Goal: Task Accomplishment & Management: Manage account settings

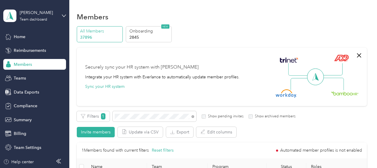
scroll to position [82, 0]
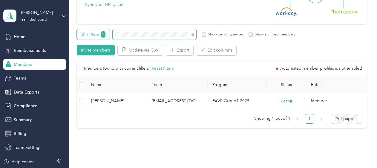
click at [108, 39] on div "Filters 1 Show pending invites Show archived members" at bounding box center [186, 34] width 219 height 10
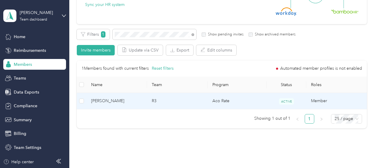
click at [137, 101] on span "[PERSON_NAME]" at bounding box center [116, 101] width 51 height 7
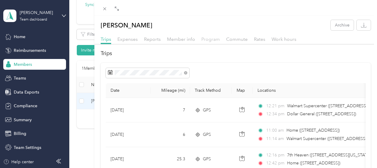
click at [203, 40] on span "Program" at bounding box center [210, 39] width 19 height 6
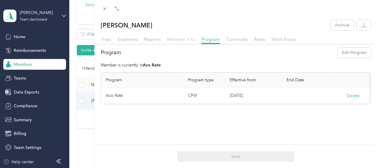
click at [173, 39] on span "Member info" at bounding box center [181, 39] width 28 height 6
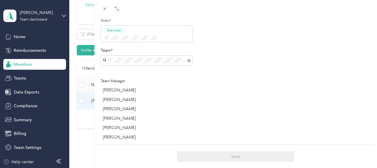
scroll to position [149, 0]
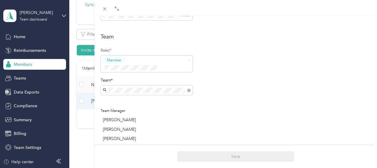
click at [129, 88] on div "Roles* Member Team* Team Manager [PERSON_NAME] [PERSON_NAME] [PERSON_NAME] [PER…" at bounding box center [147, 109] width 92 height 127
click at [150, 93] on div "R3 [PERSON_NAME] +7 more" at bounding box center [143, 97] width 77 height 14
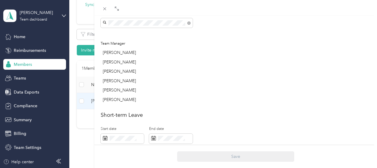
scroll to position [208, 0]
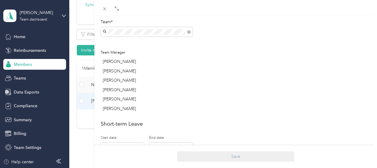
click at [186, 77] on div "[PERSON_NAME]" at bounding box center [148, 80] width 90 height 6
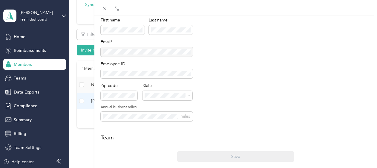
scroll to position [0, 0]
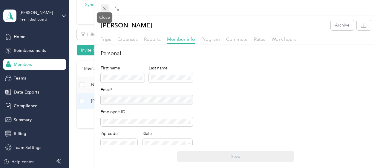
click at [106, 8] on icon at bounding box center [104, 8] width 5 height 5
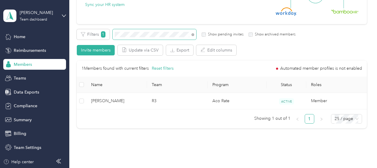
click at [150, 33] on span at bounding box center [155, 34] width 84 height 10
drag, startPoint x: 156, startPoint y: 31, endPoint x: 110, endPoint y: 36, distance: 46.8
click at [110, 36] on div "Filters 1 Show pending invites Show archived members" at bounding box center [186, 34] width 219 height 10
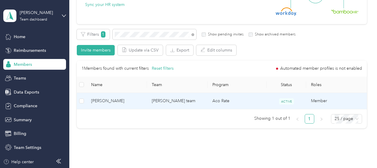
click at [148, 100] on td "[PERSON_NAME] team" at bounding box center [177, 101] width 61 height 16
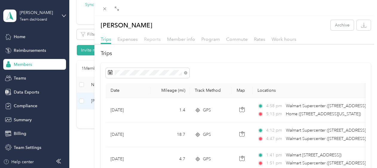
click at [153, 41] on span "Reports" at bounding box center [152, 39] width 17 height 6
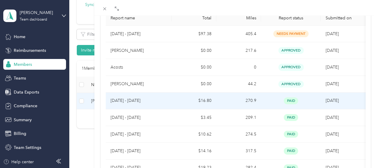
scroll to position [92, 0]
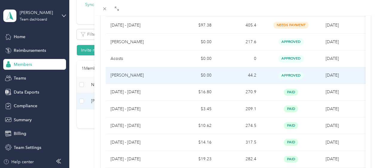
click at [151, 76] on p "[PERSON_NAME]" at bounding box center [138, 75] width 56 height 7
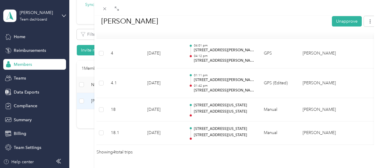
scroll to position [181, 0]
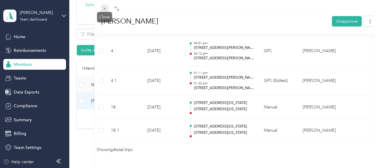
click at [102, 7] on icon at bounding box center [104, 8] width 5 height 5
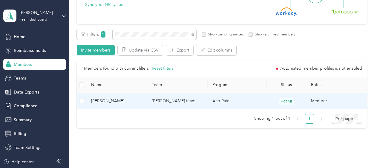
click at [127, 102] on span "[PERSON_NAME]" at bounding box center [116, 101] width 51 height 7
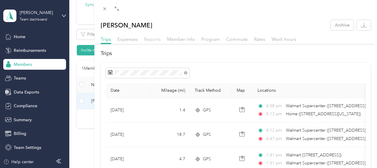
click at [146, 41] on span "Reports" at bounding box center [152, 39] width 17 height 6
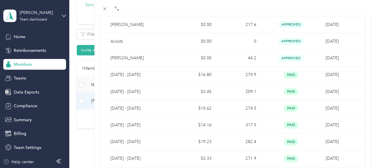
scroll to position [130, 0]
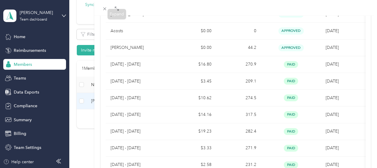
click at [105, 9] on icon at bounding box center [104, 8] width 5 height 5
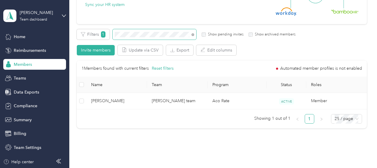
click at [110, 38] on div "Filters 1 Show pending invites Show archived members" at bounding box center [186, 34] width 219 height 10
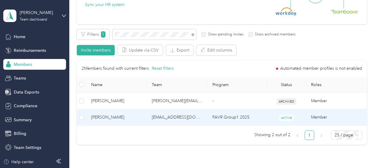
click at [133, 118] on span "[PERSON_NAME]" at bounding box center [116, 117] width 51 height 7
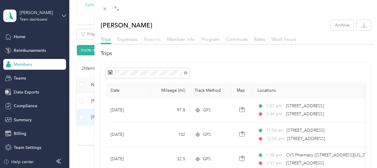
click at [153, 39] on span "Reports" at bounding box center [152, 39] width 17 height 6
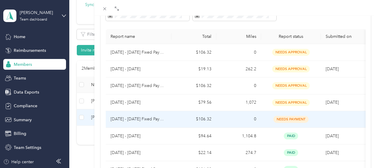
scroll to position [30, 0]
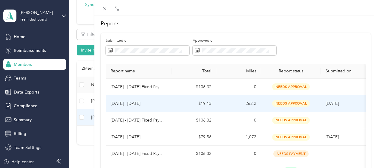
click at [153, 102] on p "[DATE] - [DATE]" at bounding box center [138, 104] width 56 height 7
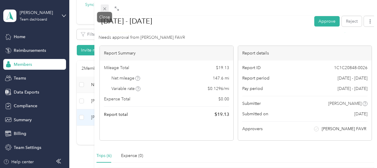
click at [104, 7] on icon at bounding box center [104, 8] width 5 height 5
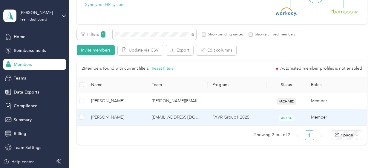
click at [139, 116] on span "[PERSON_NAME]" at bounding box center [116, 117] width 51 height 7
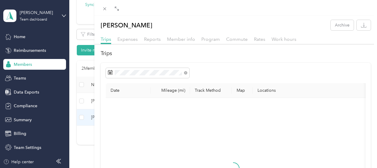
click at [157, 33] on div "[PERSON_NAME] Archive Trips Expenses Reports Member info Program Commute Rates …" at bounding box center [235, 148] width 283 height 256
click at [152, 39] on span "Reports" at bounding box center [152, 39] width 17 height 6
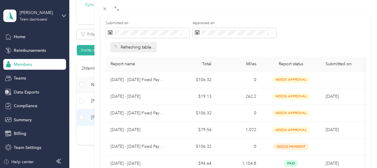
scroll to position [60, 0]
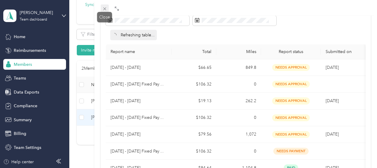
click at [103, 7] on icon at bounding box center [104, 8] width 5 height 5
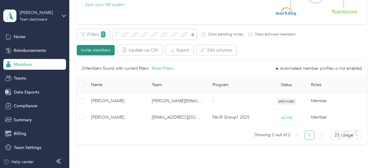
click at [100, 50] on button "Invite members" at bounding box center [96, 50] width 38 height 10
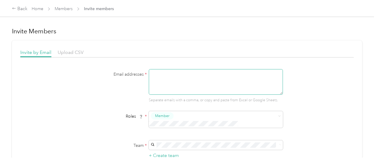
click at [164, 82] on textarea at bounding box center [216, 82] width 134 height 26
paste textarea "[EMAIL_ADDRESS][PERSON_NAME][DOMAIN_NAME]"
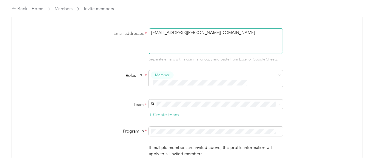
scroll to position [60, 0]
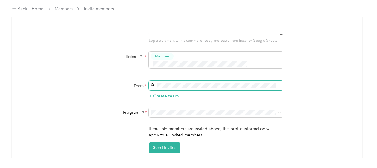
type textarea "[EMAIL_ADDRESS][PERSON_NAME][DOMAIN_NAME]"
click at [179, 89] on div "CMS [PERSON_NAME]" at bounding box center [215, 91] width 126 height 14
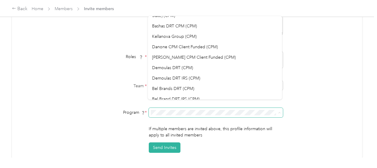
scroll to position [55, 0]
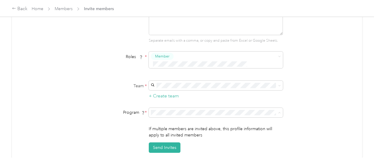
click at [180, 52] on li "Bashas DRT CPM (CPM)" at bounding box center [215, 56] width 134 height 10
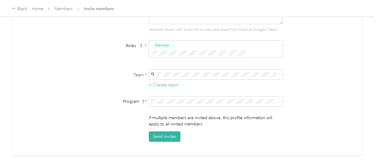
scroll to position [90, 0]
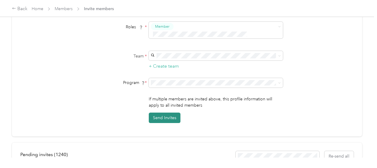
click at [164, 113] on button "Send Invites" at bounding box center [165, 118] width 32 height 10
click at [21, 9] on div "Back" at bounding box center [20, 8] width 16 height 7
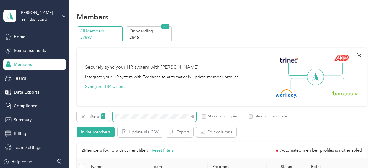
click at [113, 117] on span at bounding box center [155, 116] width 84 height 10
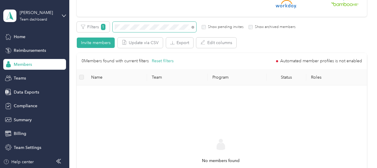
scroll to position [60, 0]
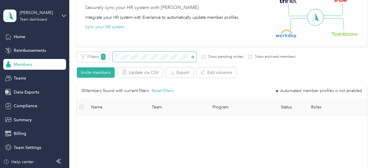
click at [112, 57] on div "Filters 1 Show pending invites Show archived members" at bounding box center [186, 57] width 219 height 10
click at [98, 57] on div "Filters 1 Show pending invites Show archived members" at bounding box center [186, 57] width 219 height 10
click at [101, 59] on div "Filters 1 Show pending invites Show archived members" at bounding box center [186, 57] width 219 height 10
click at [91, 72] on button "Invite members" at bounding box center [96, 72] width 38 height 10
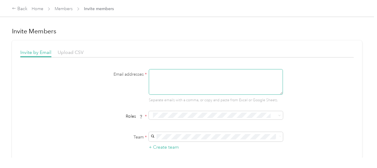
click at [178, 77] on textarea at bounding box center [216, 82] width 134 height 26
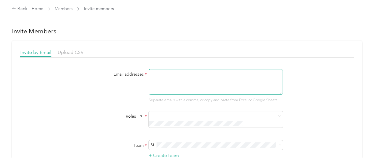
paste textarea "[EMAIL_ADDRESS][PERSON_NAME][DOMAIN_NAME]"
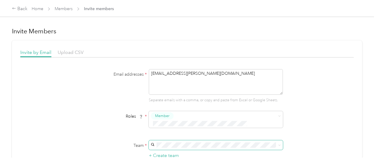
type textarea "[EMAIL_ADDRESS][PERSON_NAME][DOMAIN_NAME]"
click at [164, 103] on div "CMS [PERSON_NAME]" at bounding box center [215, 106] width 126 height 14
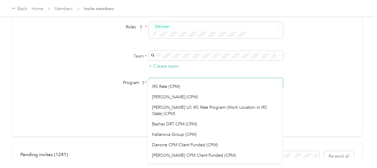
scroll to position [60, 0]
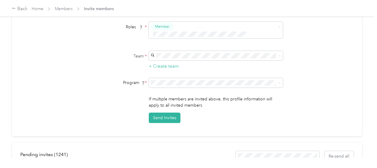
click at [192, 113] on span "Bashas DRT CPM (CPM)" at bounding box center [174, 115] width 45 height 5
click at [160, 113] on button "Send Invites" at bounding box center [165, 118] width 32 height 10
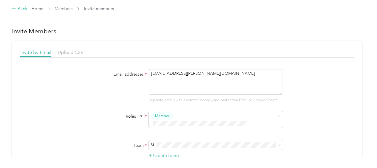
click at [19, 9] on div "Back" at bounding box center [20, 8] width 16 height 7
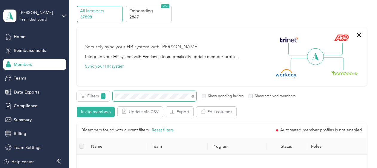
scroll to position [30, 0]
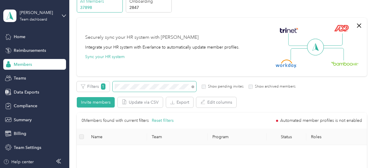
click at [112, 87] on div "Filters 1 Show pending invites Show archived members" at bounding box center [186, 86] width 219 height 10
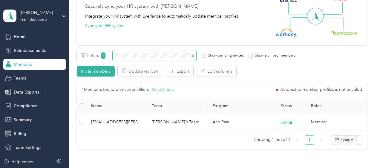
scroll to position [109, 0]
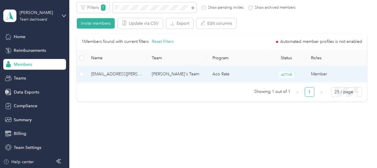
click at [196, 74] on td "[PERSON_NAME]'s Team" at bounding box center [177, 74] width 61 height 16
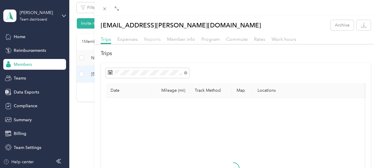
click at [151, 39] on span "Reports" at bounding box center [152, 39] width 17 height 6
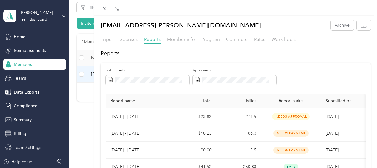
scroll to position [30, 0]
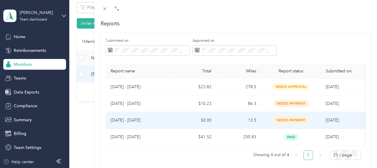
click at [177, 121] on td "$0.00" at bounding box center [193, 120] width 45 height 17
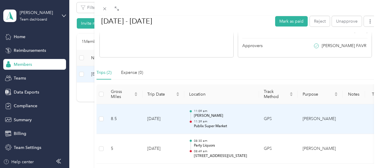
scroll to position [149, 0]
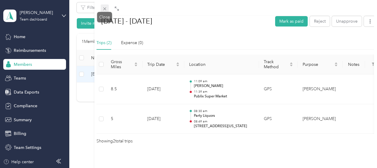
click at [106, 9] on icon at bounding box center [104, 8] width 5 height 5
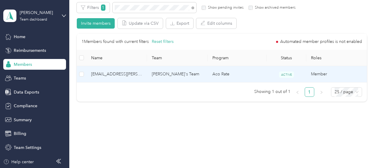
click at [141, 72] on span "[EMAIL_ADDRESS][PERSON_NAME][DOMAIN_NAME]" at bounding box center [116, 74] width 51 height 7
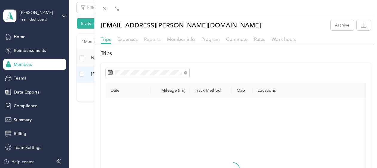
click at [153, 39] on span "Reports" at bounding box center [152, 39] width 17 height 6
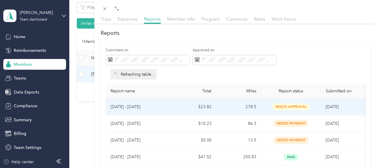
scroll to position [30, 0]
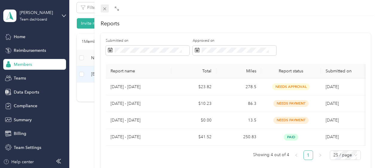
click at [105, 7] on icon at bounding box center [104, 8] width 5 height 5
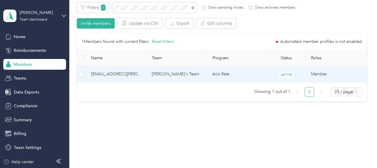
click at [192, 70] on td "[PERSON_NAME]'s Team" at bounding box center [177, 74] width 61 height 16
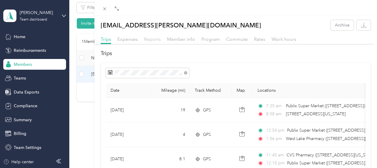
click at [151, 38] on span "Reports" at bounding box center [152, 39] width 17 height 6
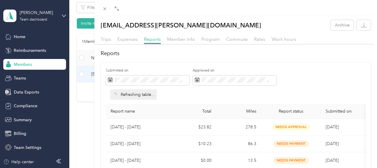
scroll to position [30, 0]
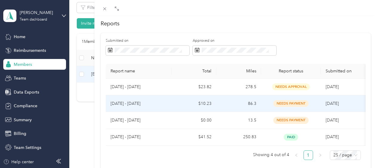
click at [170, 108] on td "[DATE] - [DATE]" at bounding box center [139, 104] width 66 height 17
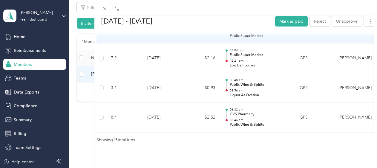
scroll to position [538, 0]
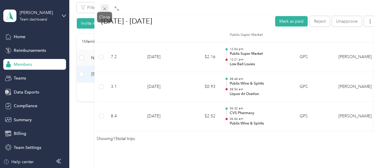
click at [106, 10] on icon at bounding box center [104, 8] width 5 height 5
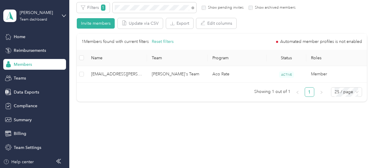
click at [303, 131] on div "Members All Members 37898 Onboarding 2847 NEW Securely sync your HR system with…" at bounding box center [221, 15] width 304 height 248
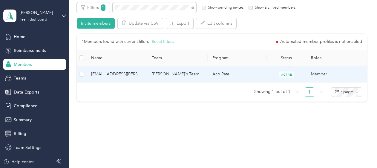
click at [190, 78] on td "[PERSON_NAME]'s Team" at bounding box center [177, 74] width 61 height 16
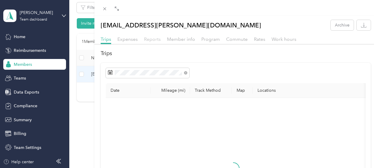
click at [156, 41] on span "Reports" at bounding box center [152, 39] width 17 height 6
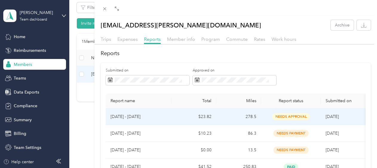
click at [178, 117] on td "$23.82" at bounding box center [193, 117] width 45 height 17
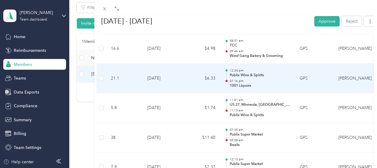
scroll to position [478, 0]
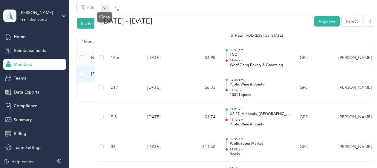
click at [106, 11] on icon at bounding box center [104, 8] width 5 height 5
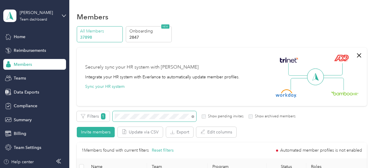
click at [113, 115] on span at bounding box center [155, 116] width 84 height 10
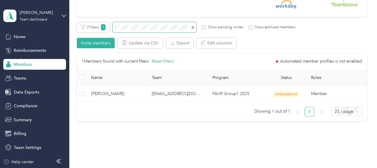
scroll to position [90, 0]
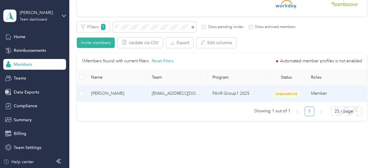
click at [141, 94] on span "[PERSON_NAME]" at bounding box center [116, 93] width 51 height 7
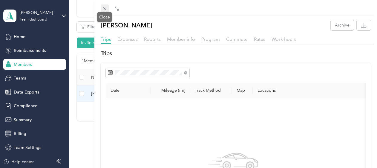
click at [107, 11] on span at bounding box center [105, 8] width 8 height 8
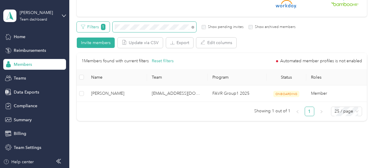
click at [108, 28] on div "Filters 1 Show pending invites Show archived members" at bounding box center [186, 27] width 219 height 10
click at [112, 31] on div "Filters 1 Show pending invites Show archived members" at bounding box center [186, 27] width 219 height 10
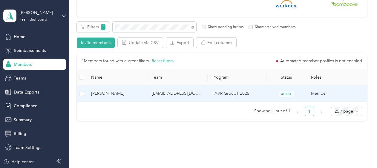
click at [134, 92] on span "[PERSON_NAME]" at bounding box center [116, 93] width 51 height 7
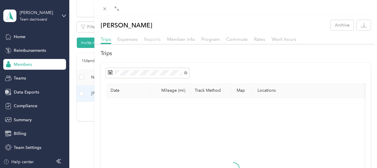
click at [145, 39] on span "Reports" at bounding box center [152, 39] width 17 height 6
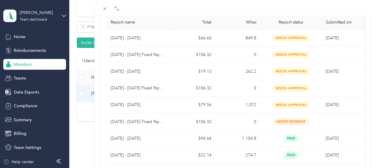
scroll to position [80, 0]
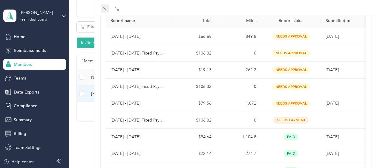
click at [105, 7] on icon at bounding box center [104, 8] width 5 height 5
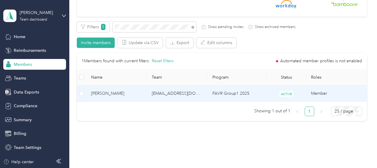
scroll to position [91, 0]
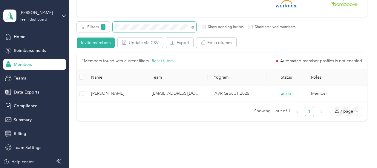
click at [114, 27] on span at bounding box center [155, 27] width 84 height 10
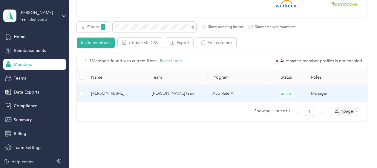
click at [133, 95] on span "[PERSON_NAME]" at bounding box center [116, 93] width 51 height 7
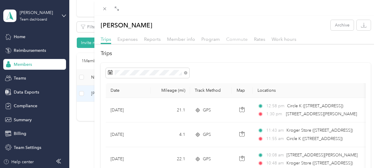
click at [240, 38] on span "Commute" at bounding box center [236, 39] width 21 height 6
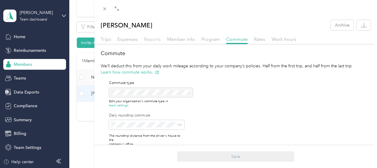
click at [148, 38] on span "Reports" at bounding box center [152, 39] width 17 height 6
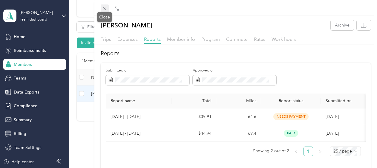
click at [104, 9] on icon at bounding box center [104, 8] width 3 height 3
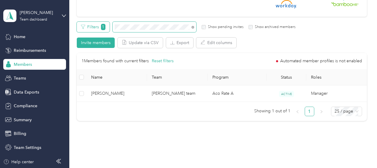
click at [108, 28] on div "Filters 1 Show pending invites Show archived members" at bounding box center [186, 27] width 219 height 10
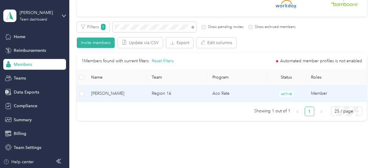
click at [246, 96] on td "Aco Rate" at bounding box center [236, 94] width 59 height 16
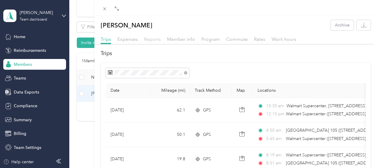
click at [155, 39] on span "Reports" at bounding box center [152, 39] width 17 height 6
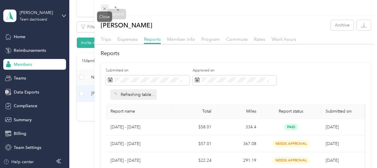
click at [104, 8] on icon at bounding box center [104, 8] width 5 height 5
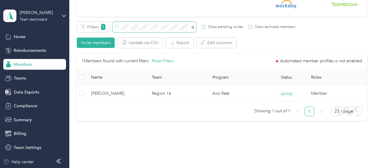
click at [114, 28] on span at bounding box center [155, 27] width 84 height 10
